Goal: Transaction & Acquisition: Book appointment/travel/reservation

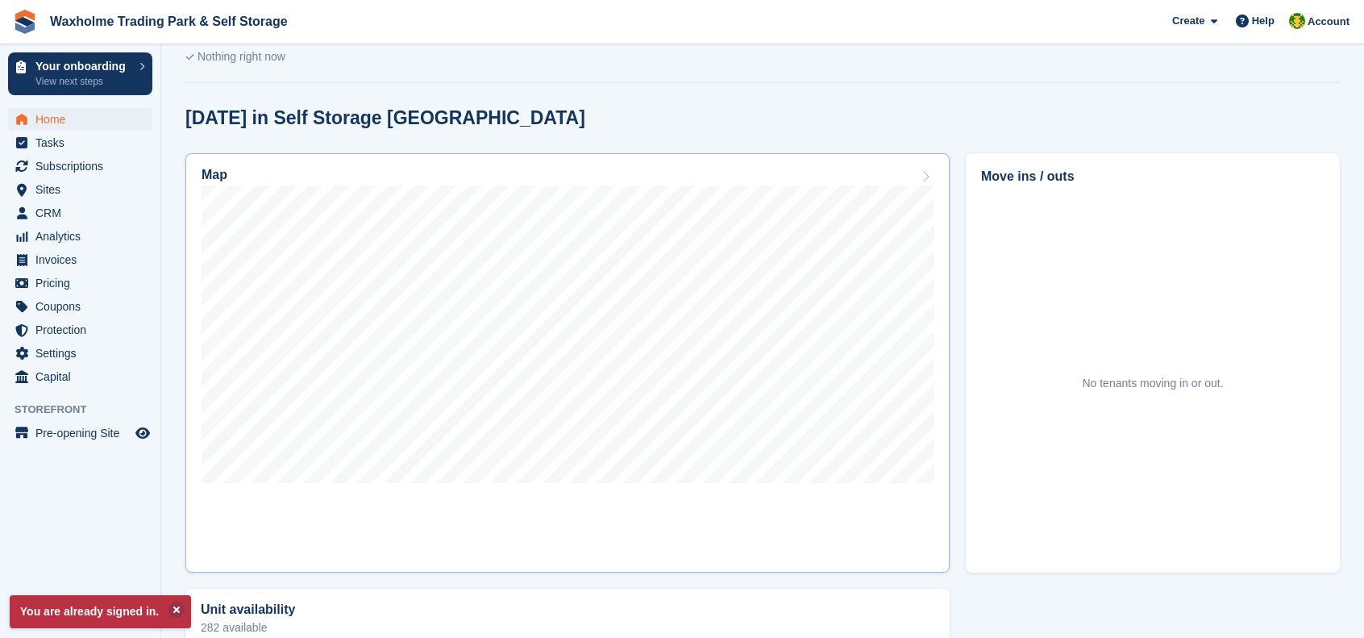
scroll to position [403, 0]
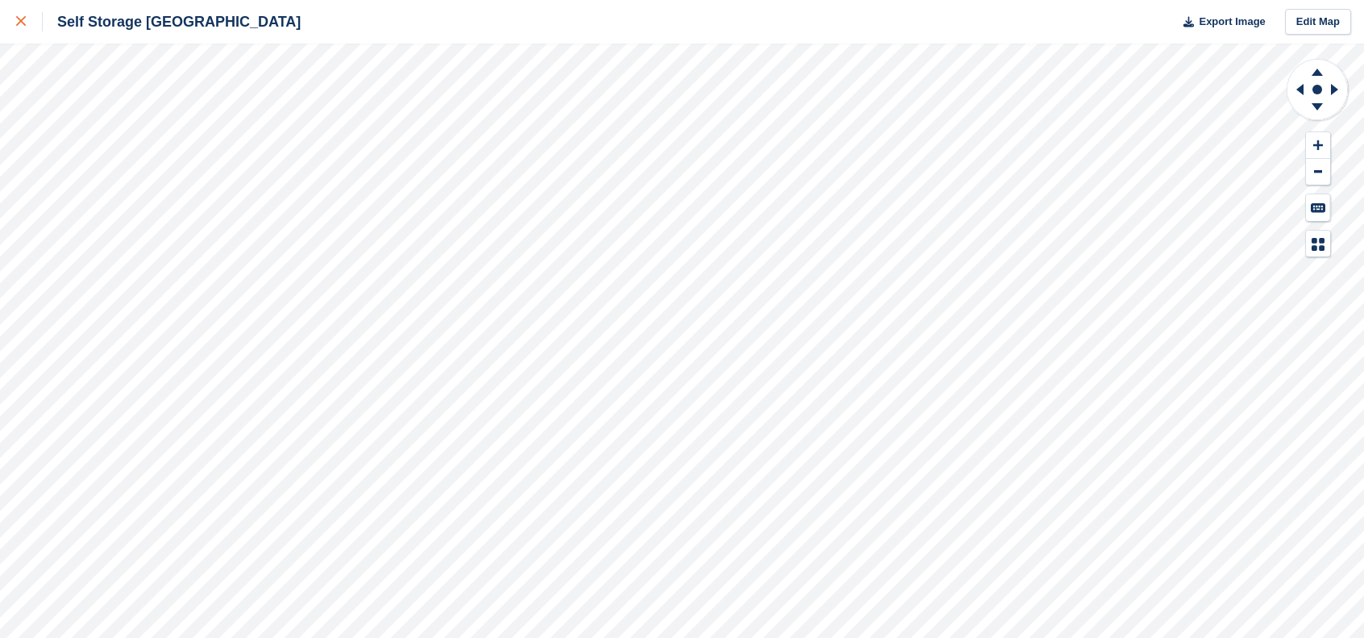
click at [24, 19] on icon at bounding box center [21, 21] width 10 height 10
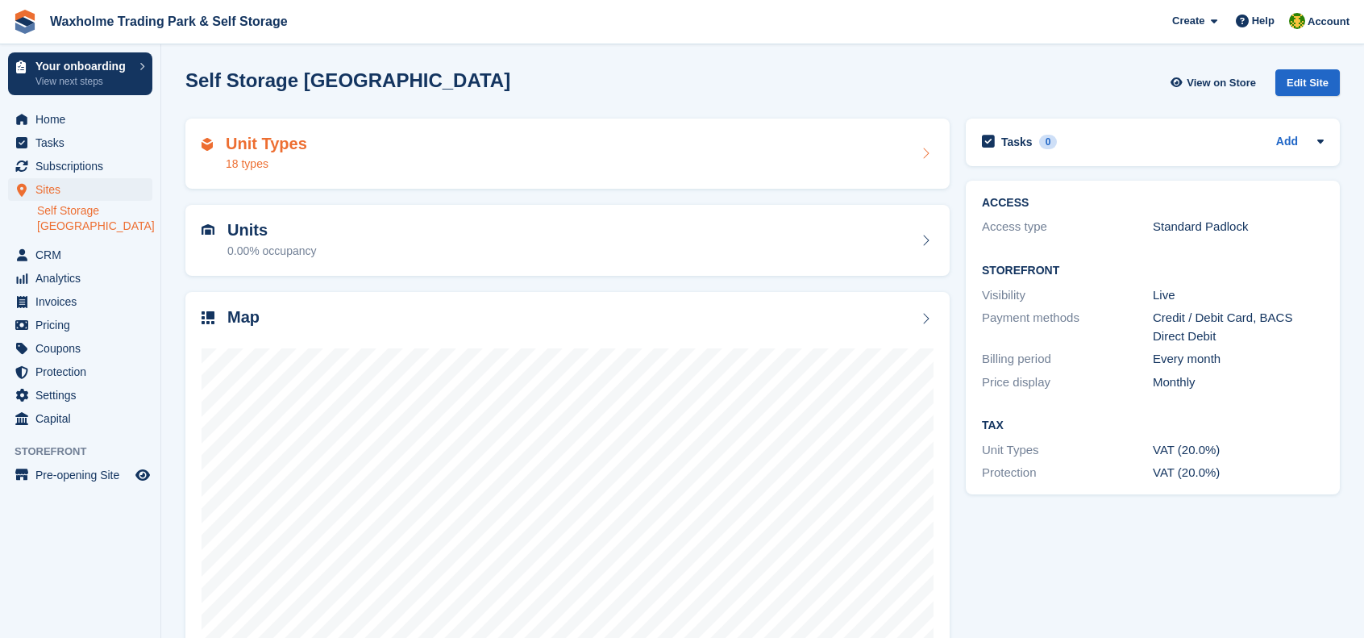
click at [349, 160] on div "Unit Types 18 types" at bounding box center [568, 154] width 732 height 39
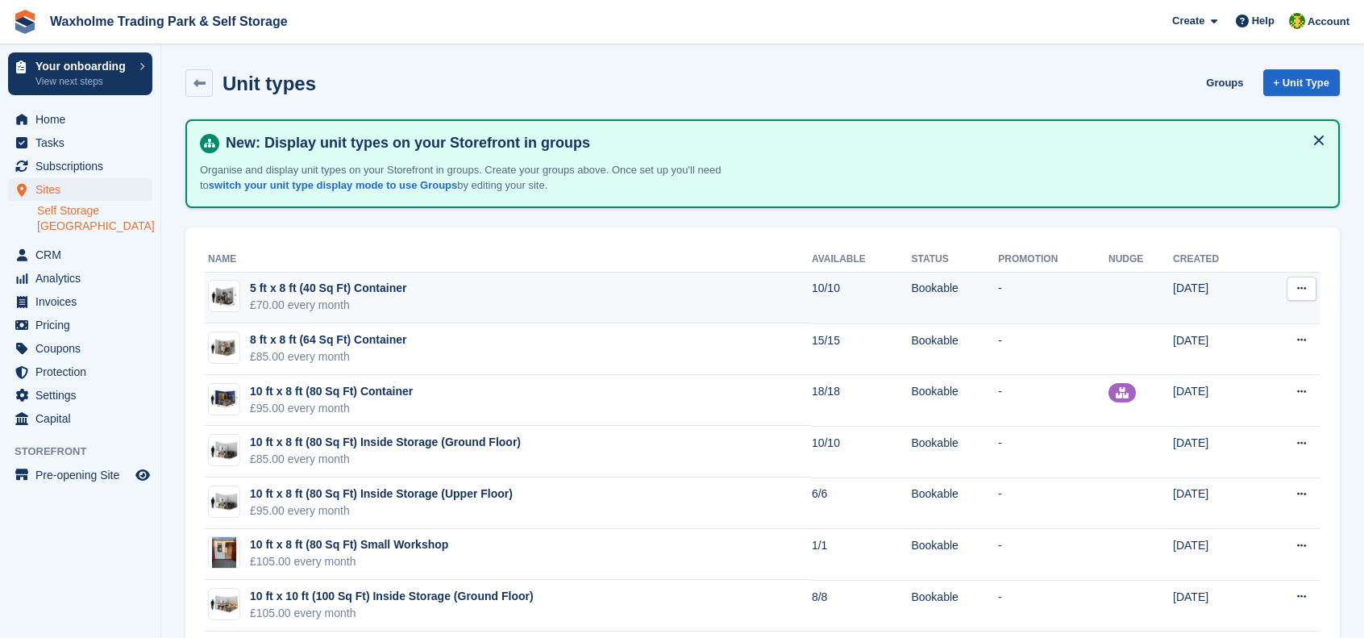
click at [535, 301] on td "5 ft x 8 ft (40 Sq Ft) Container £70.00 every month" at bounding box center [508, 298] width 607 height 52
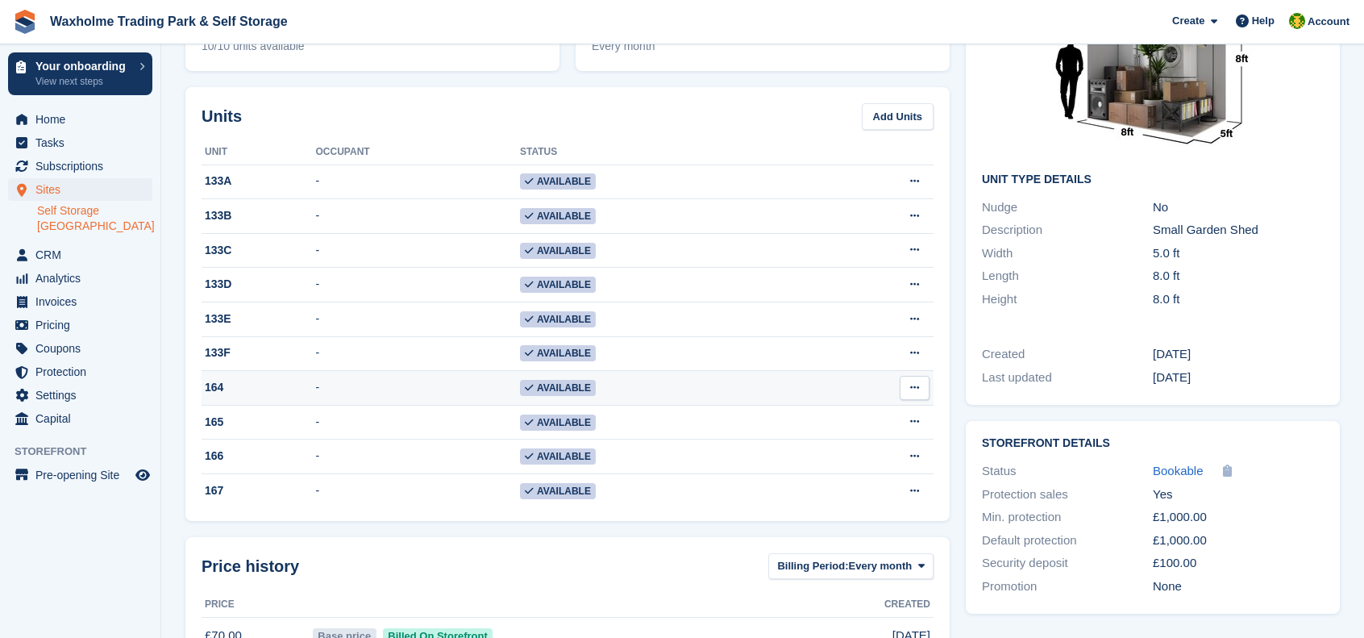
scroll to position [161, 0]
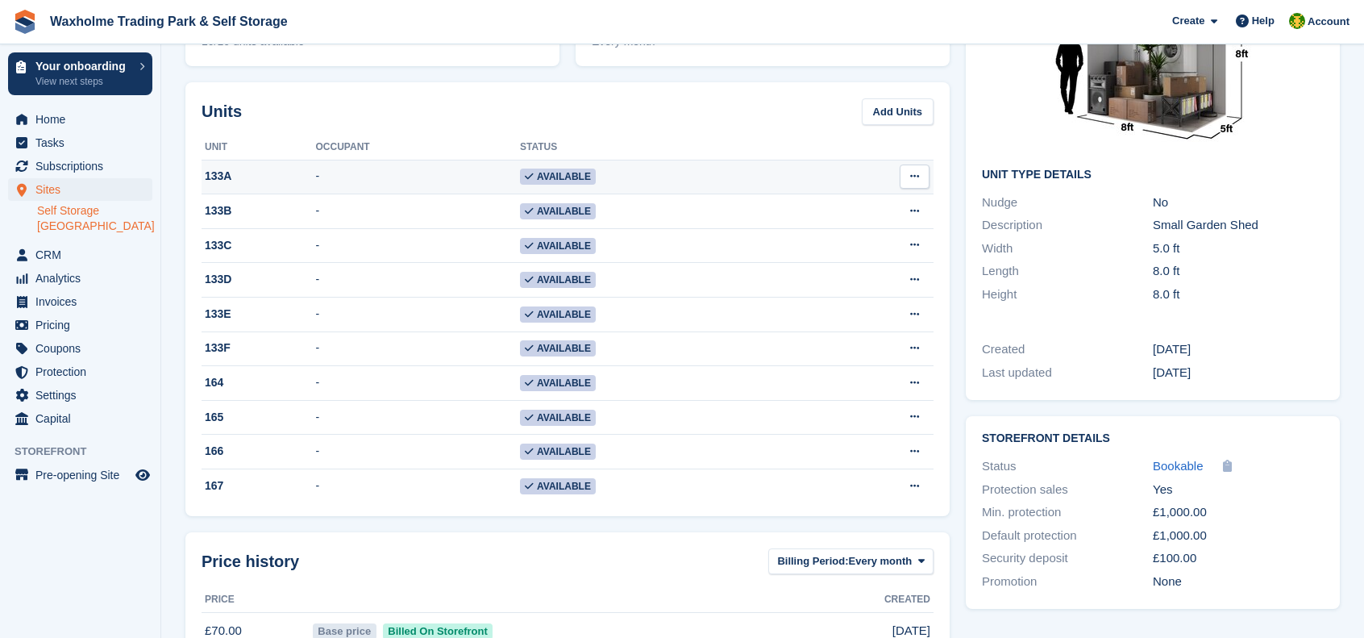
click at [636, 177] on td "Available" at bounding box center [663, 177] width 286 height 35
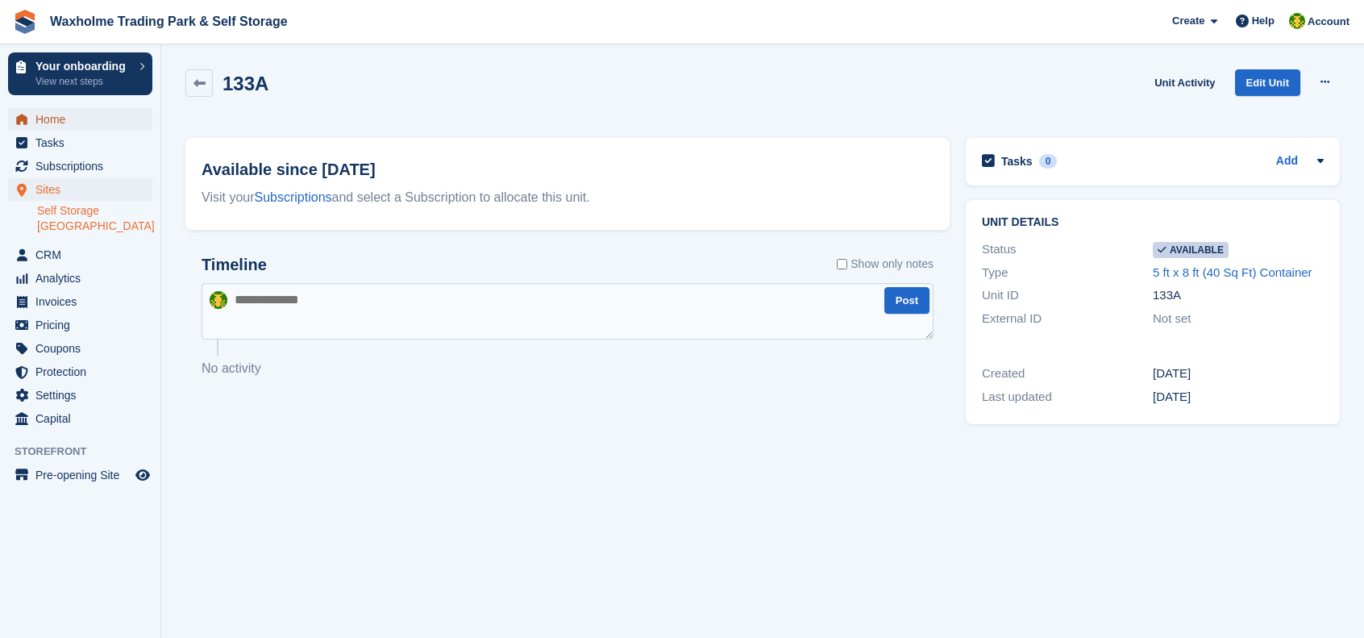
click at [44, 118] on span "Home" at bounding box center [83, 119] width 97 height 23
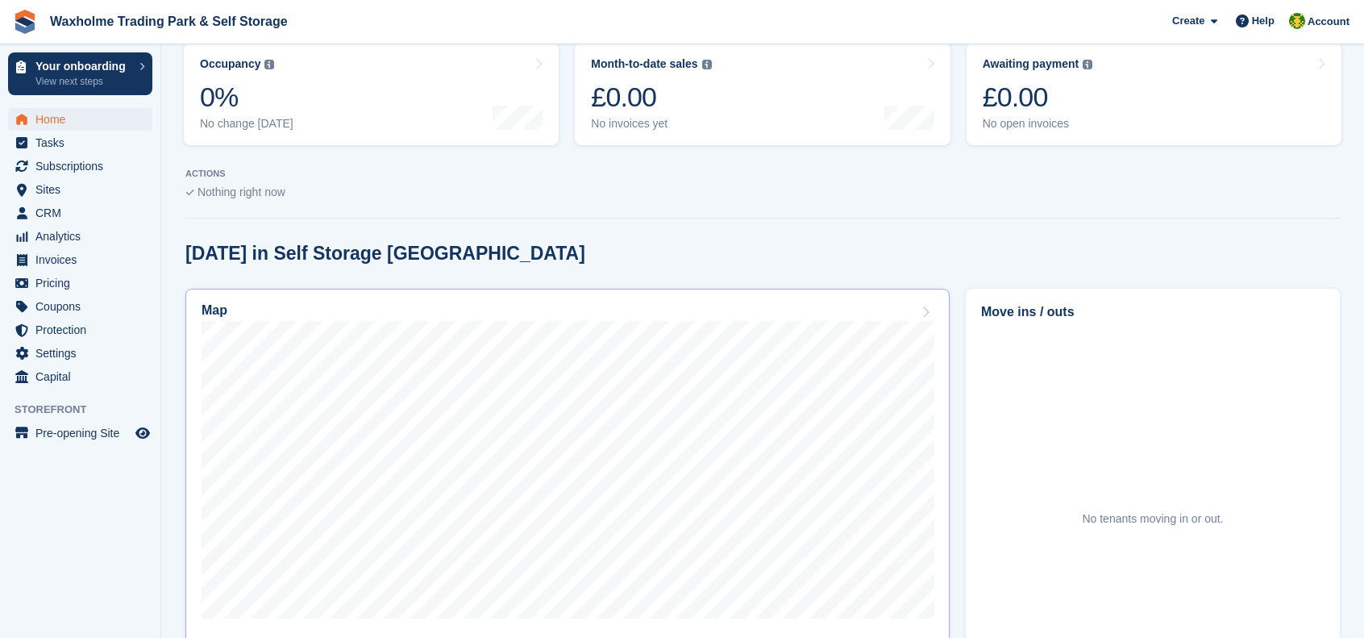
scroll to position [322, 0]
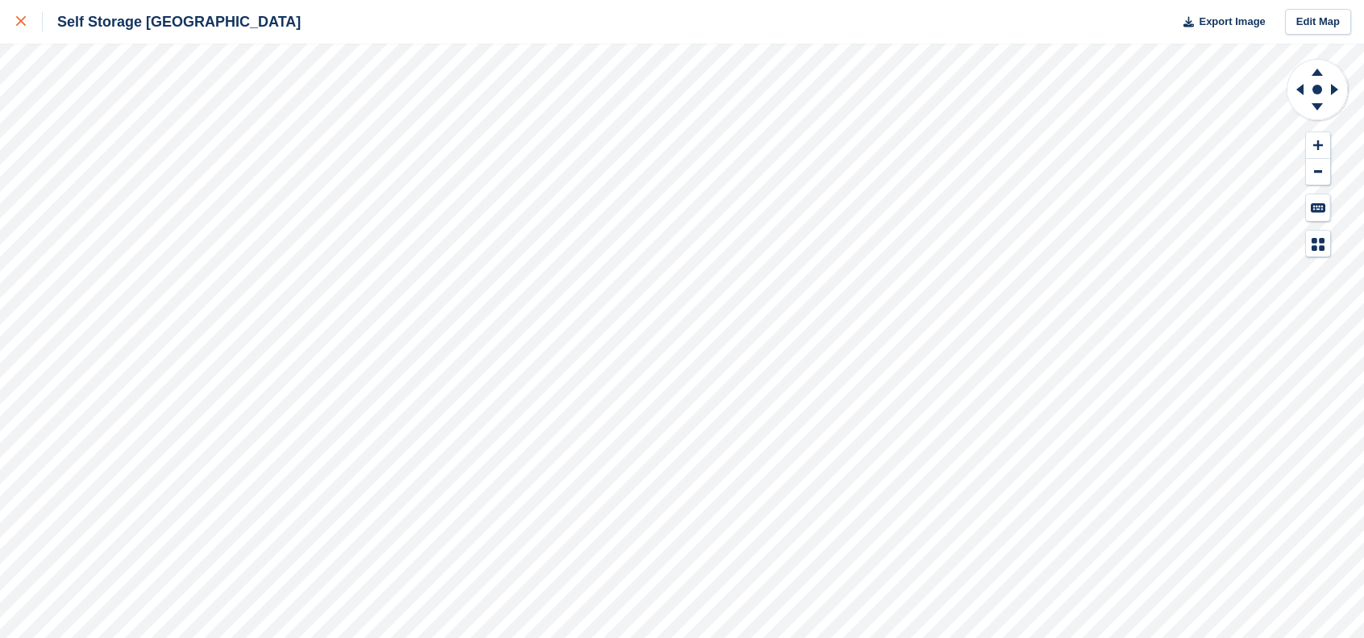
click at [21, 30] on div at bounding box center [29, 21] width 27 height 19
